Goal: Find specific page/section: Find specific page/section

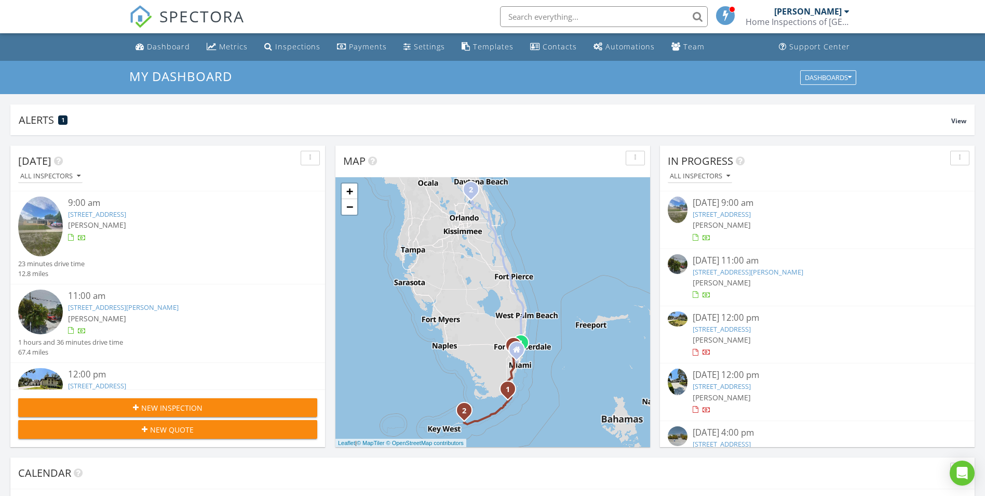
click at [628, 22] on input "text" at bounding box center [604, 16] width 208 height 21
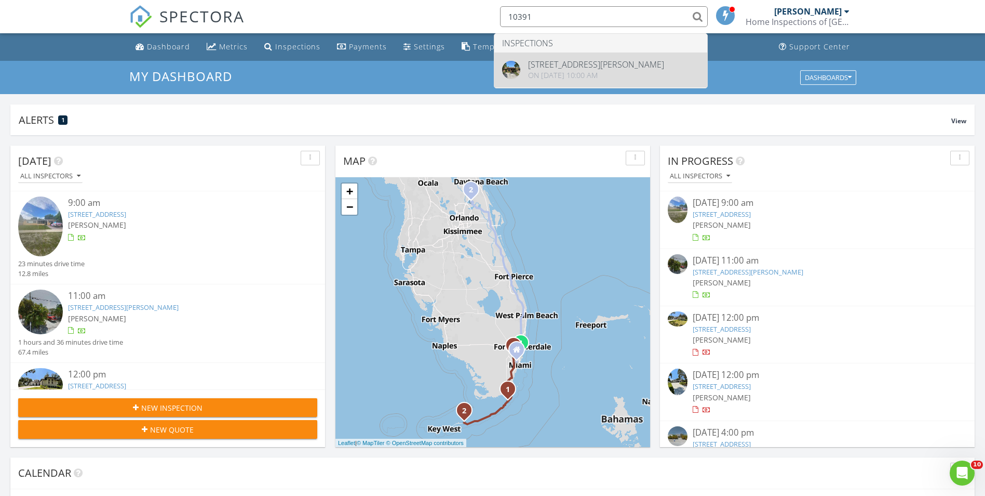
type input "10391"
